Goal: Check status

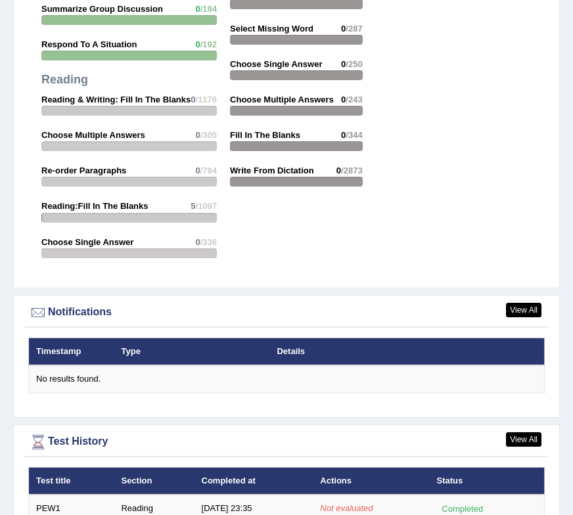
scroll to position [1924, 0]
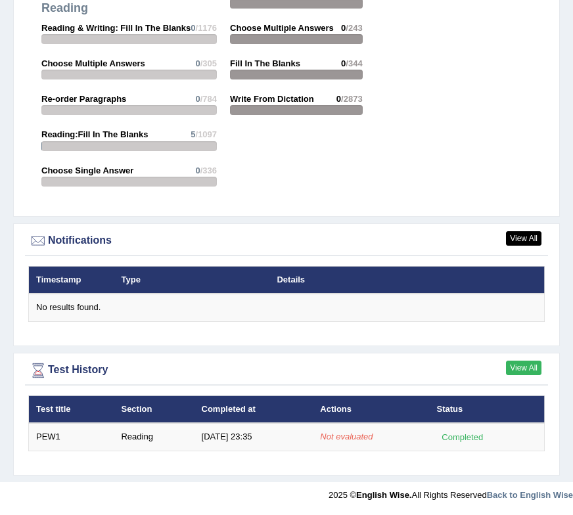
click at [515, 371] on link "View All" at bounding box center [524, 368] width 36 height 14
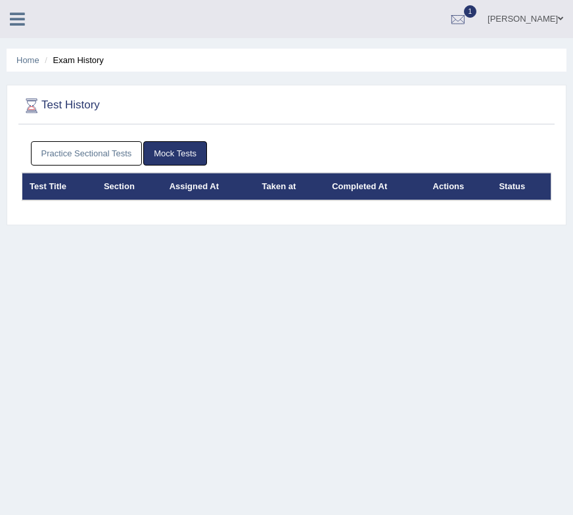
click at [87, 149] on link "Practice Sectional Tests" at bounding box center [87, 153] width 112 height 24
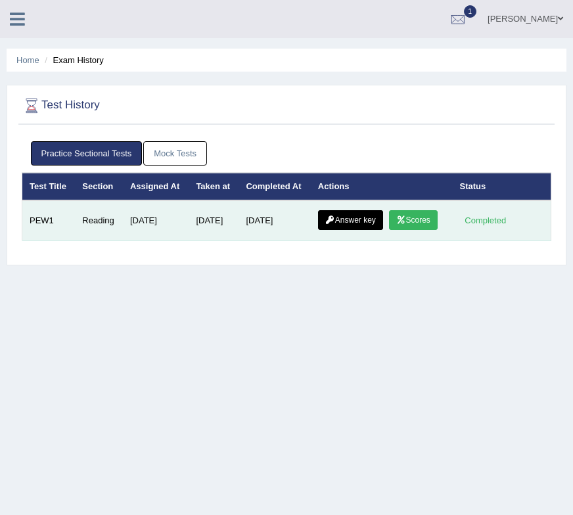
click at [389, 230] on link "Scores" at bounding box center [413, 220] width 49 height 20
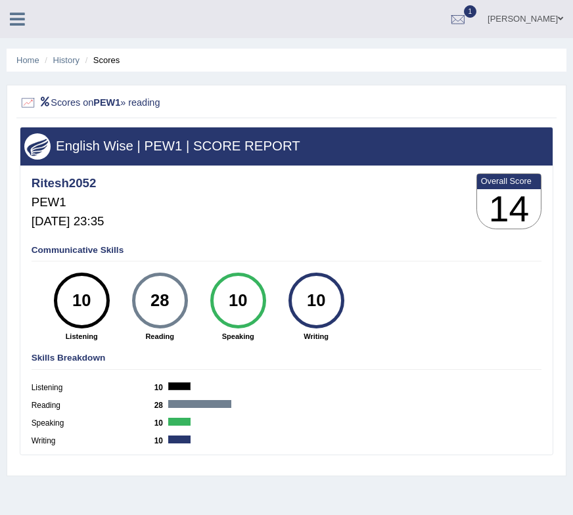
click at [153, 108] on h2 "Scores on PEW1 » reading" at bounding box center [185, 103] width 331 height 17
click at [152, 97] on h2 "Scores on PEW1 » reading" at bounding box center [185, 103] width 331 height 17
click at [70, 62] on link "History" at bounding box center [66, 60] width 26 height 10
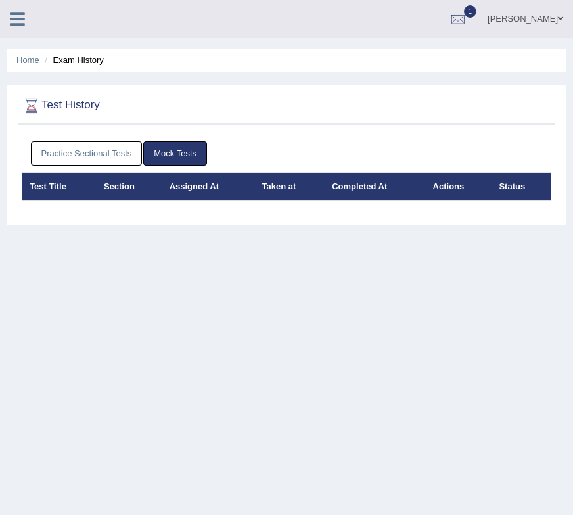
click at [116, 159] on link "Practice Sectional Tests" at bounding box center [87, 153] width 112 height 24
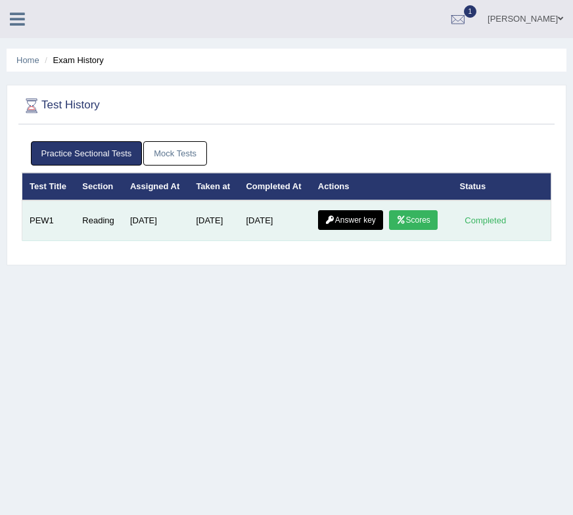
click at [351, 229] on link "Answer key" at bounding box center [350, 220] width 65 height 20
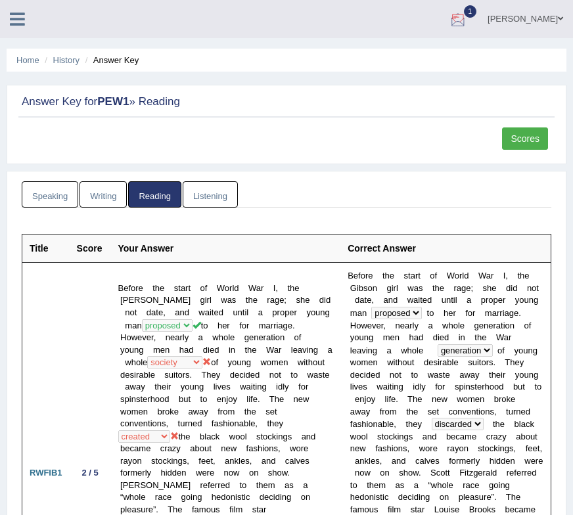
click at [468, 16] on div at bounding box center [458, 20] width 20 height 20
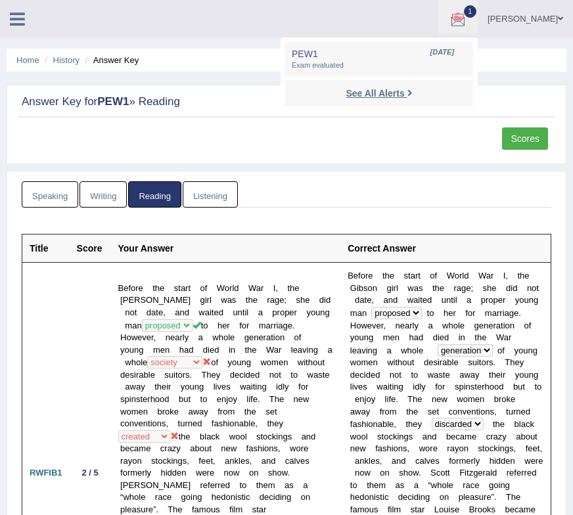
click at [398, 94] on strong "See All Alerts" at bounding box center [375, 93] width 59 height 11
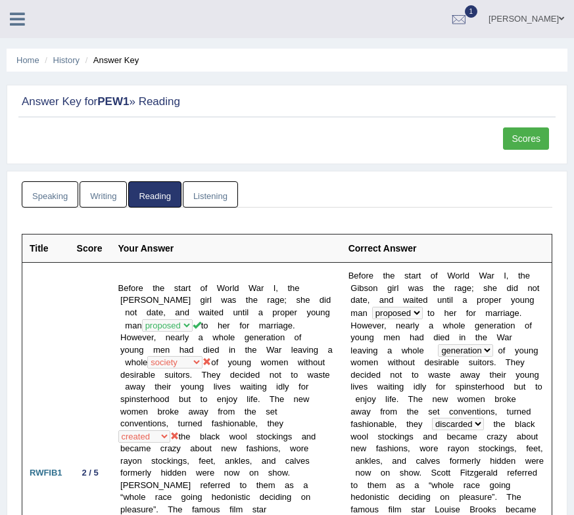
click at [527, 137] on link "Scores" at bounding box center [526, 139] width 46 height 22
